Goal: Find specific page/section: Find specific page/section

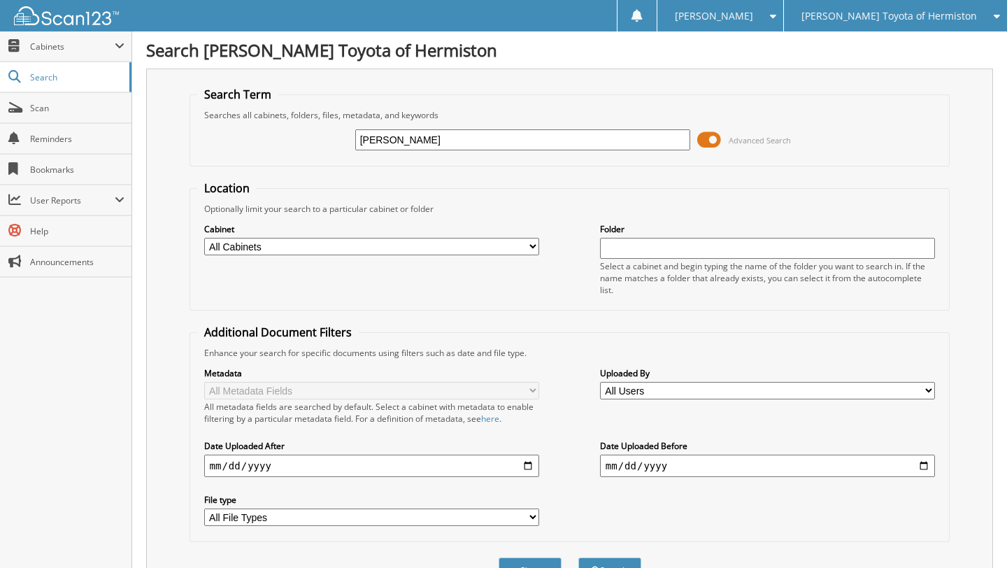
type input "[PERSON_NAME]"
click at [578, 557] on button "Search" at bounding box center [609, 570] width 63 height 26
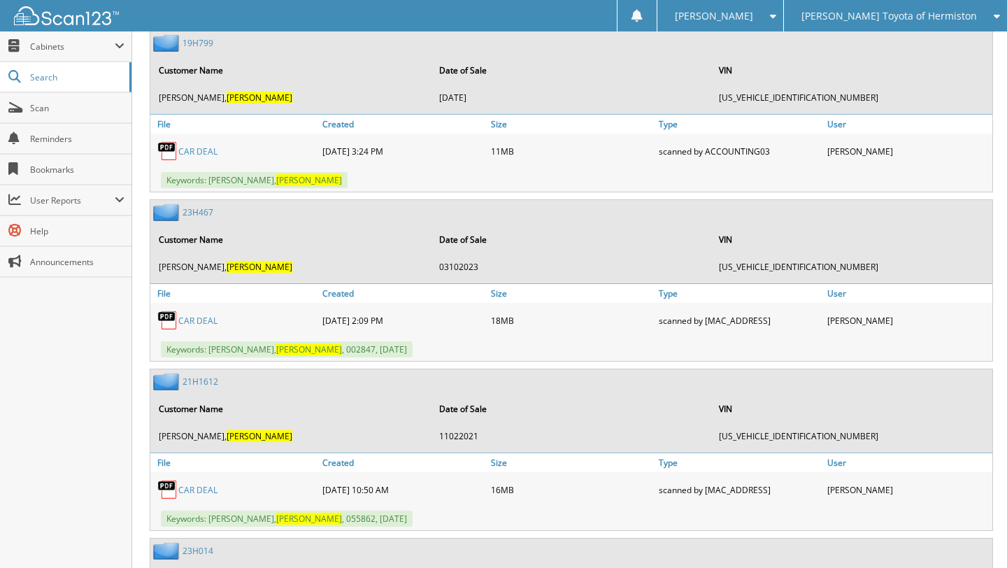
scroll to position [728, 0]
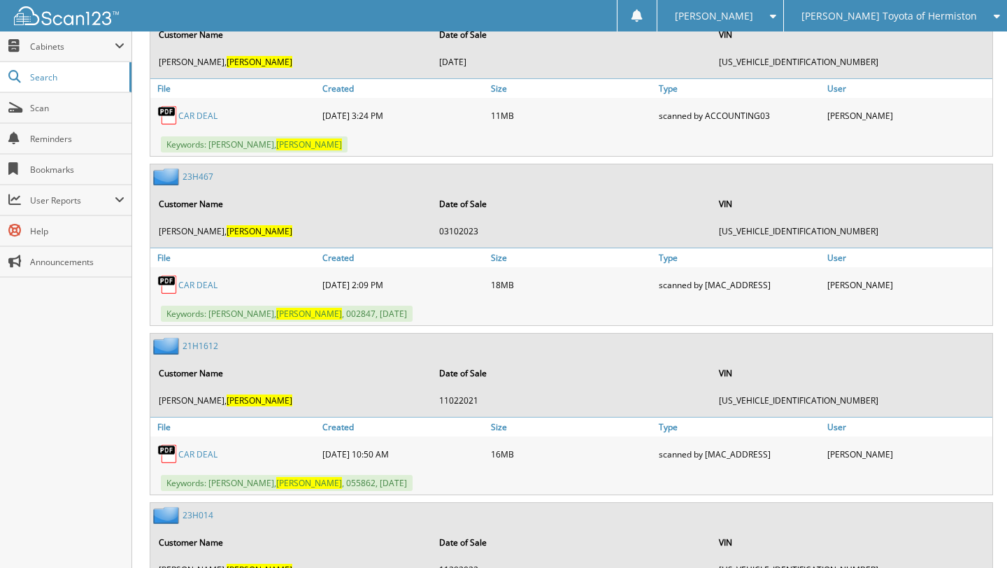
click at [197, 279] on link "CAR DEAL" at bounding box center [197, 285] width 39 height 12
